Goal: Transaction & Acquisition: Download file/media

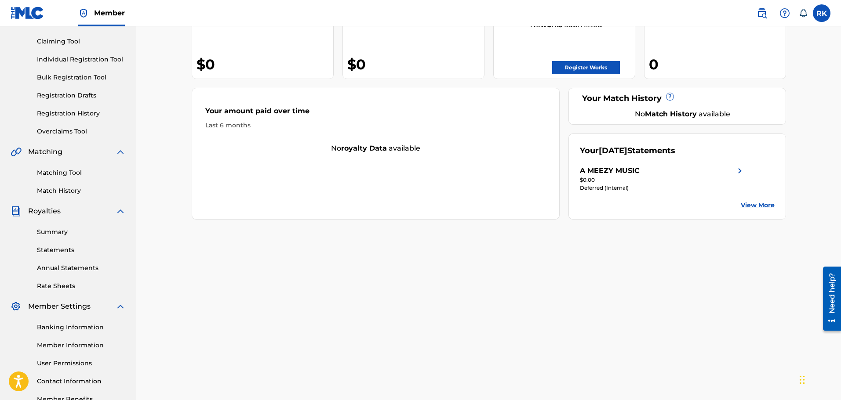
scroll to position [132, 0]
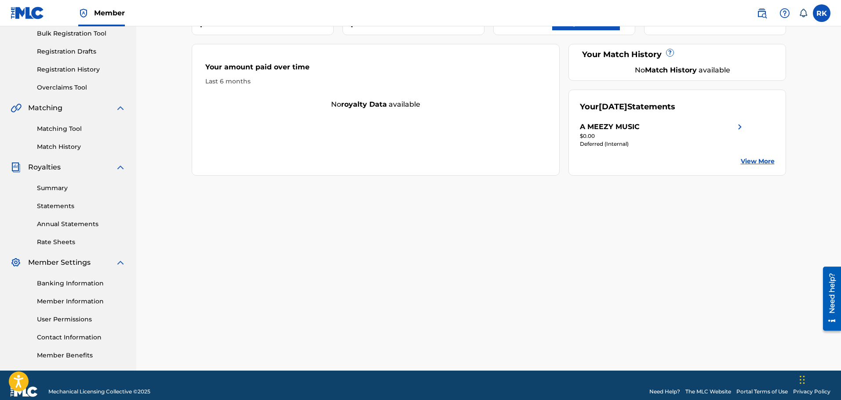
click at [65, 207] on link "Statements" at bounding box center [81, 206] width 89 height 9
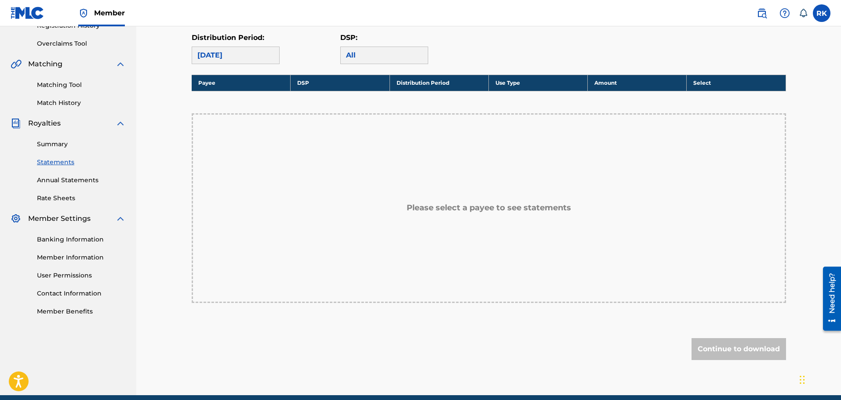
scroll to position [44, 0]
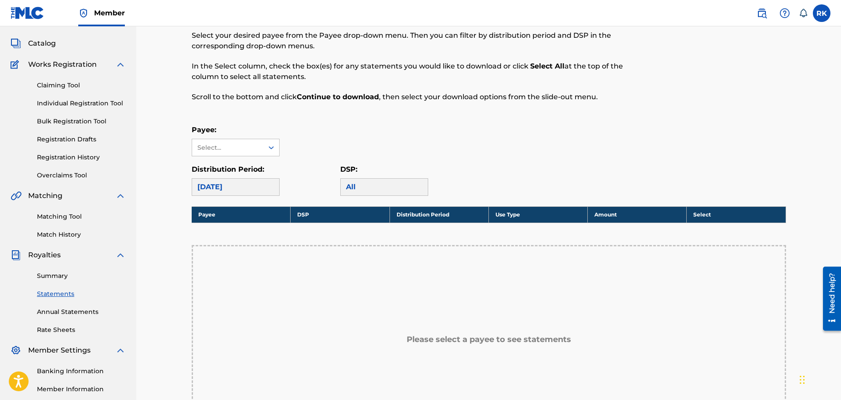
click at [261, 191] on div "[DATE]" at bounding box center [236, 187] width 88 height 18
click at [242, 146] on div "Select..." at bounding box center [227, 147] width 60 height 9
click at [249, 163] on div "A MEEZY MUSIC" at bounding box center [235, 167] width 87 height 22
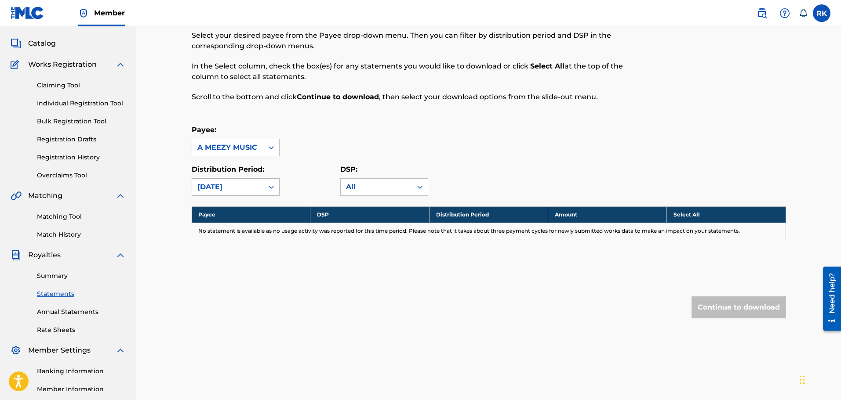
click at [203, 183] on div "[DATE]" at bounding box center [227, 187] width 61 height 11
click at [218, 228] on div "[DATE]" at bounding box center [235, 229] width 87 height 22
click at [384, 187] on div "All" at bounding box center [376, 187] width 61 height 11
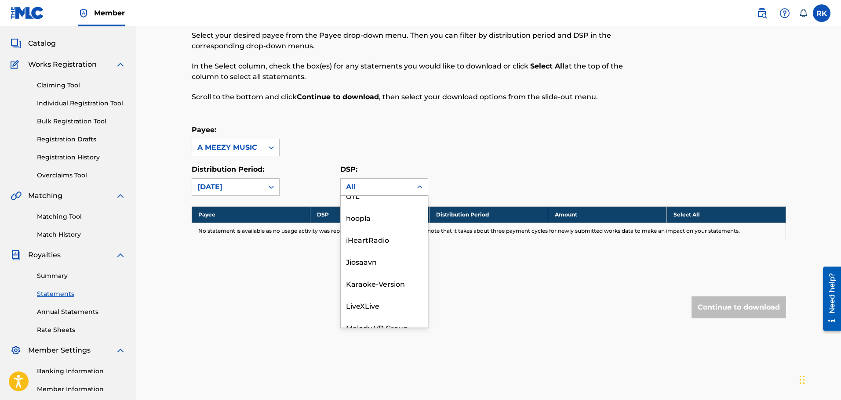
scroll to position [0, 0]
click at [424, 154] on div "Payee: A MEEZY MUSIC" at bounding box center [489, 141] width 594 height 32
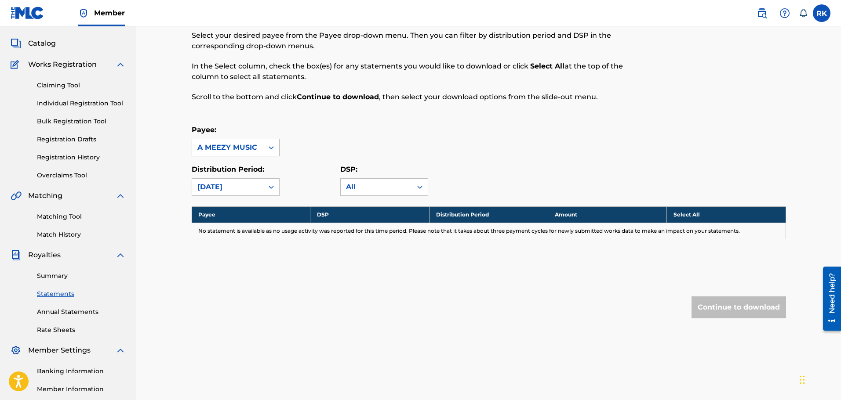
click at [229, 147] on div "A MEEZY MUSIC" at bounding box center [227, 147] width 61 height 11
click at [243, 185] on div "[DATE]" at bounding box center [227, 187] width 61 height 11
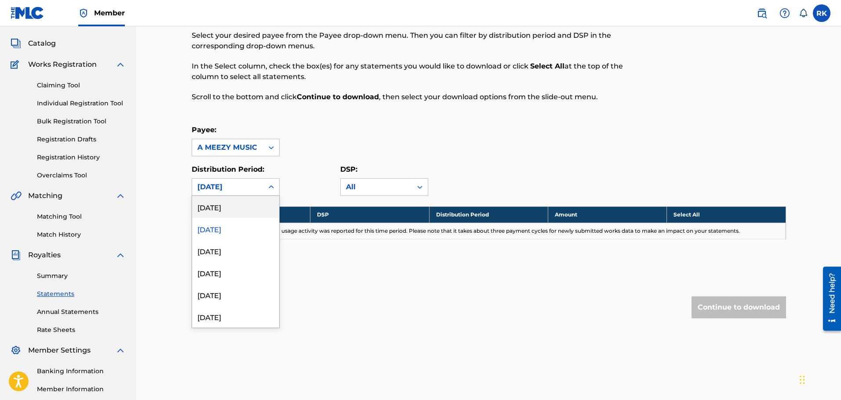
click at [234, 208] on div "[DATE]" at bounding box center [235, 207] width 87 height 22
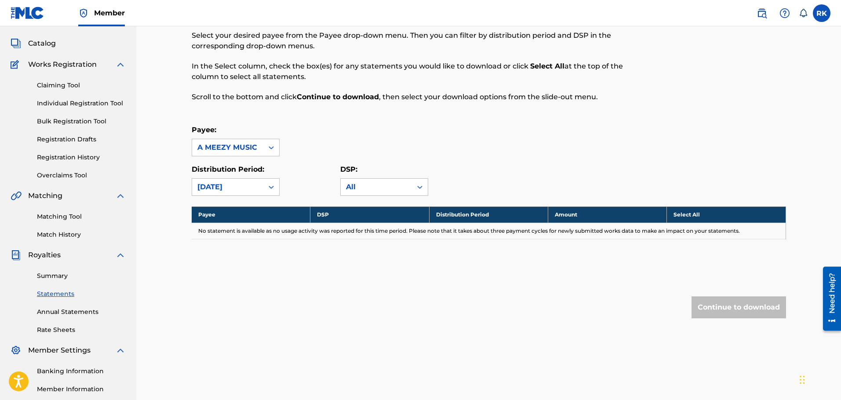
click at [48, 320] on div "Summary Statements Annual Statements Rate Sheets" at bounding box center [68, 298] width 115 height 74
click at [52, 311] on link "Annual Statements" at bounding box center [81, 312] width 89 height 9
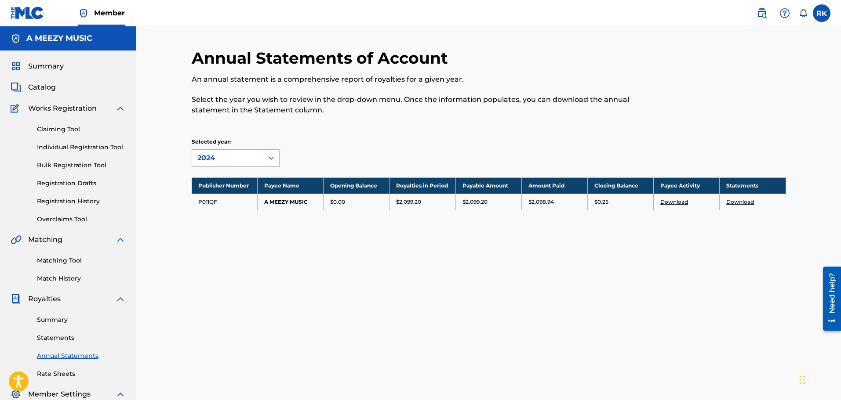
click at [248, 155] on div "2024" at bounding box center [227, 158] width 61 height 11
click at [356, 91] on div "An annual statement is a comprehensive report of royalties for a given year. Se…" at bounding box center [420, 94] width 457 height 41
click at [675, 203] on link "Download" at bounding box center [674, 202] width 28 height 7
click at [734, 200] on link "Download" at bounding box center [740, 202] width 28 height 7
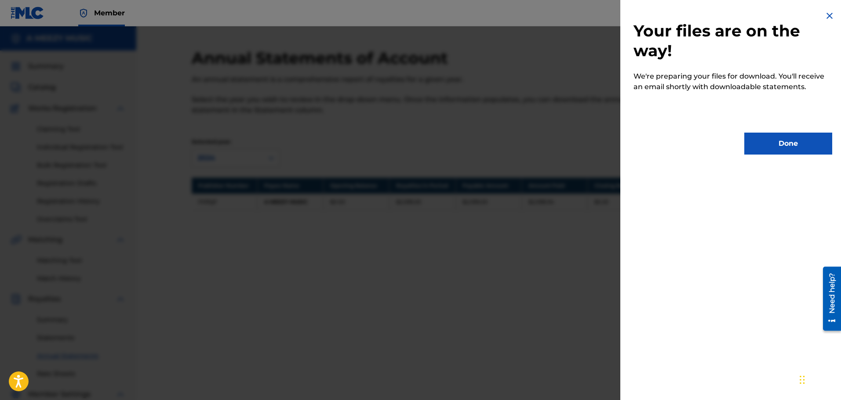
click at [787, 136] on button "Done" at bounding box center [788, 144] width 88 height 22
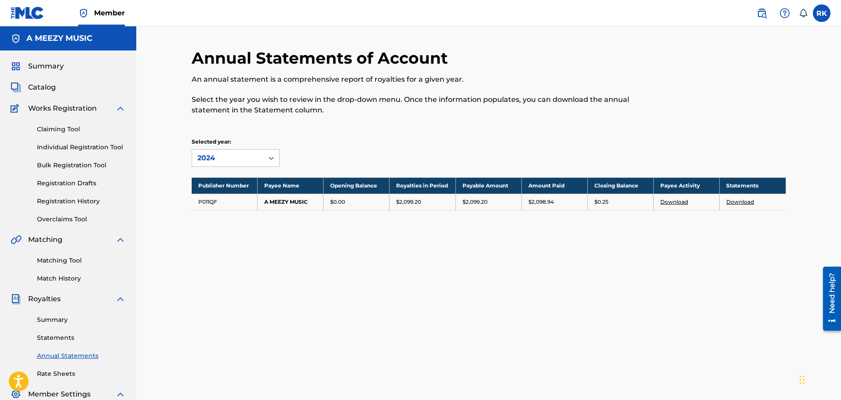
click at [280, 163] on div "Selected year: 2024" at bounding box center [266, 152] width 149 height 29
click at [265, 155] on div at bounding box center [271, 158] width 16 height 16
click at [345, 111] on p "Select the year you wish to review in the drop-down menu. Once the information …" at bounding box center [420, 104] width 457 height 21
click at [51, 338] on link "Statements" at bounding box center [81, 338] width 89 height 9
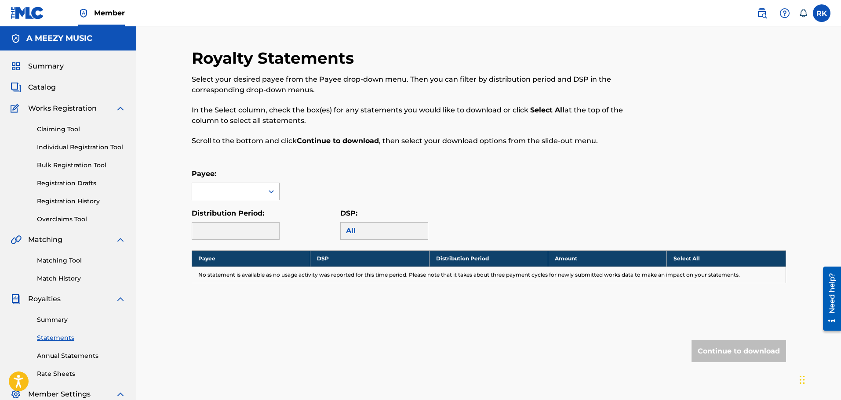
click at [256, 195] on div at bounding box center [227, 191] width 71 height 17
click at [257, 215] on div "A MEEZY MUSIC" at bounding box center [235, 211] width 87 height 22
click at [265, 236] on div at bounding box center [271, 231] width 16 height 16
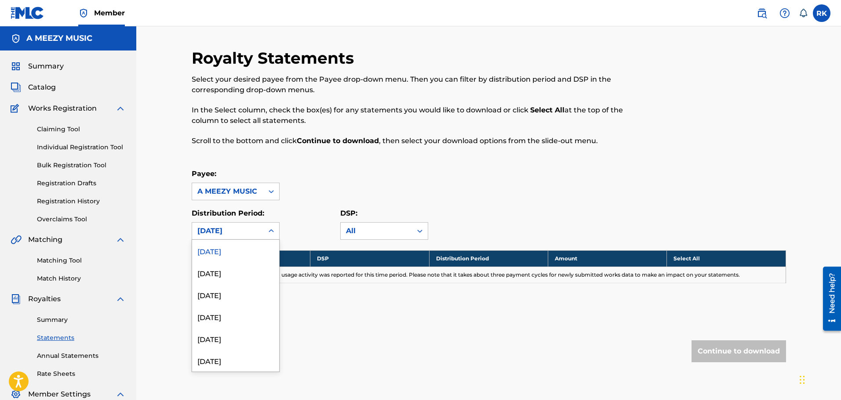
click at [226, 254] on div "[DATE]" at bounding box center [235, 251] width 87 height 22
